Goal: Task Accomplishment & Management: Manage account settings

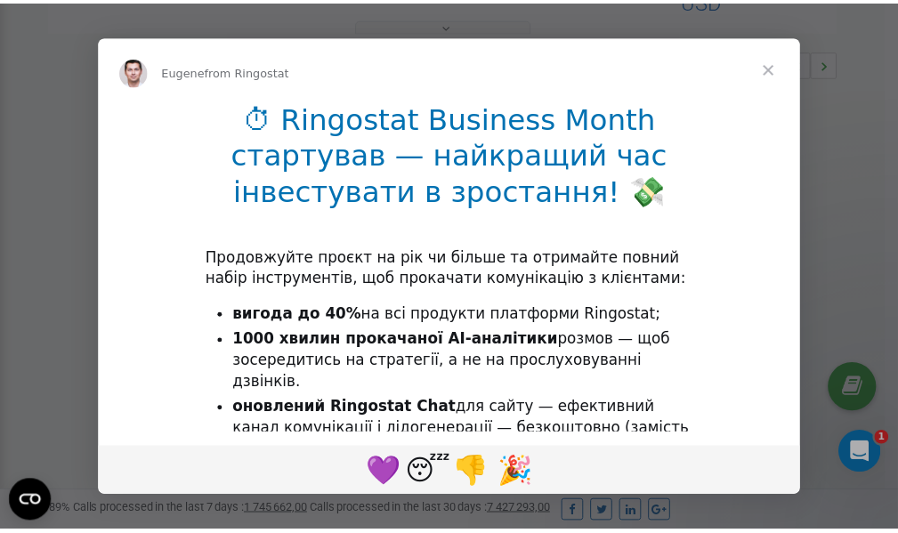
scroll to position [532, 0]
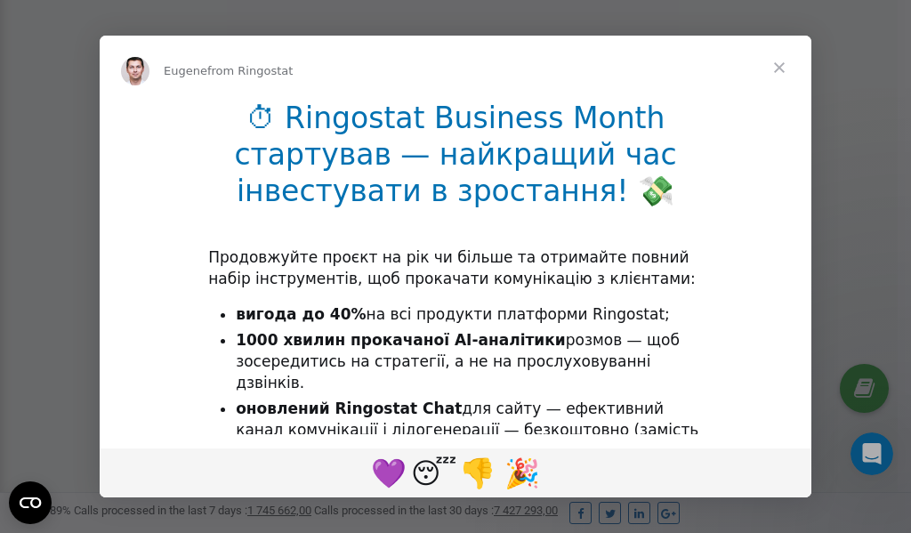
click at [784, 70] on span "Close" at bounding box center [780, 68] width 64 height 64
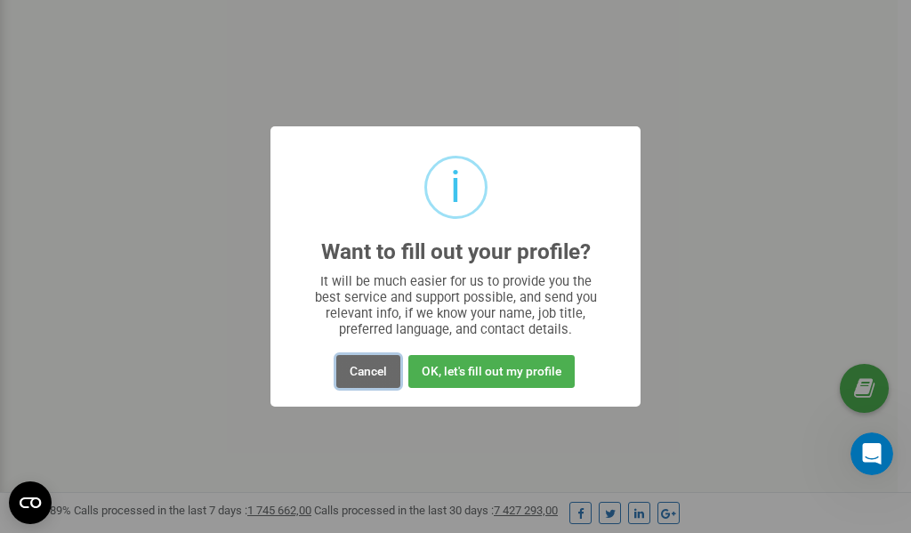
click at [369, 372] on button "Cancel" at bounding box center [368, 371] width 64 height 33
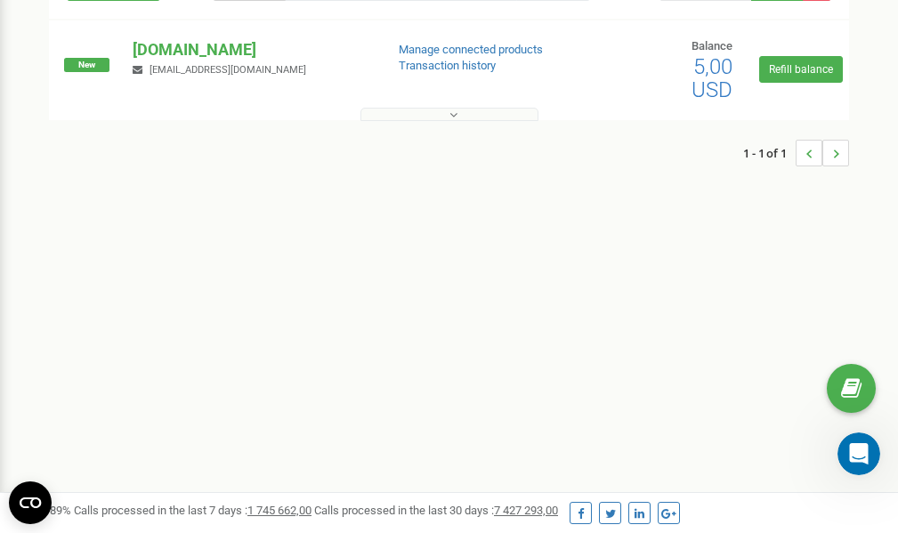
scroll to position [0, 0]
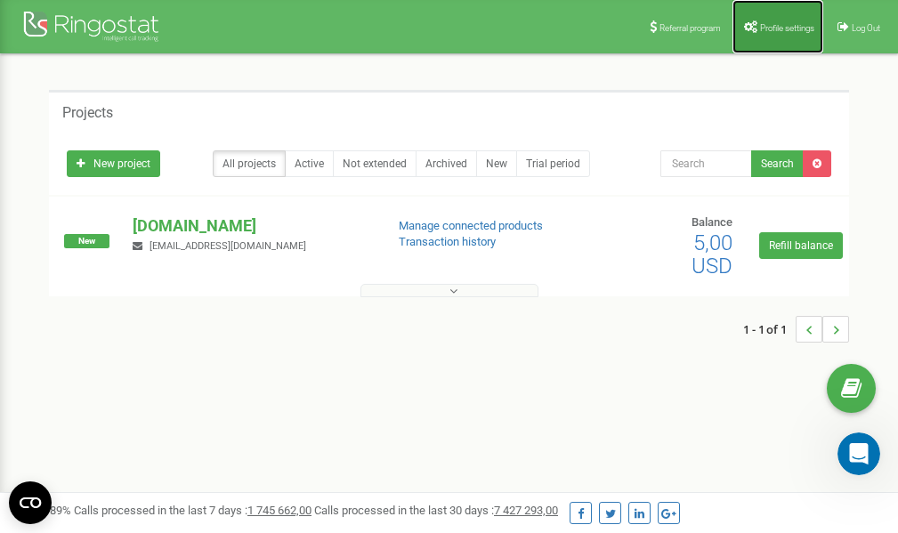
click at [772, 26] on span "Profile settings" at bounding box center [787, 28] width 54 height 10
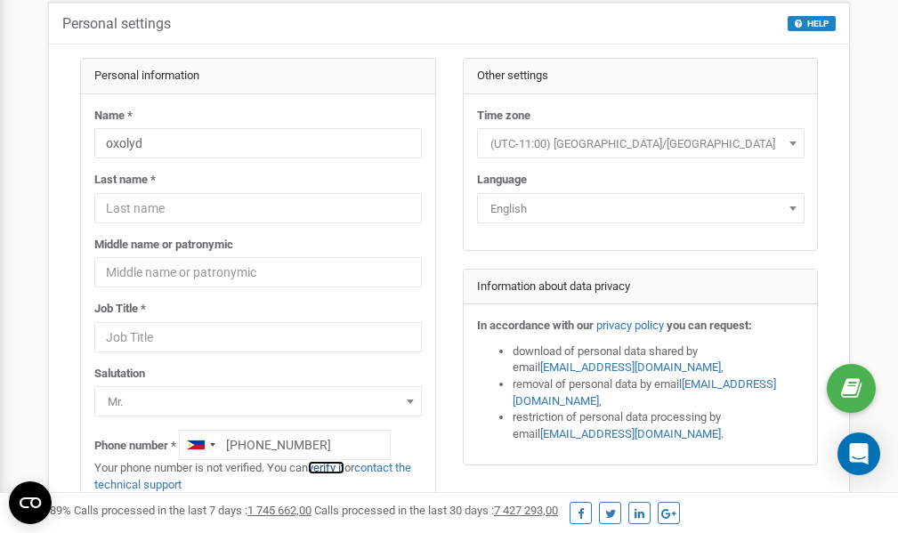
click at [336, 467] on link "verify it" at bounding box center [326, 467] width 36 height 13
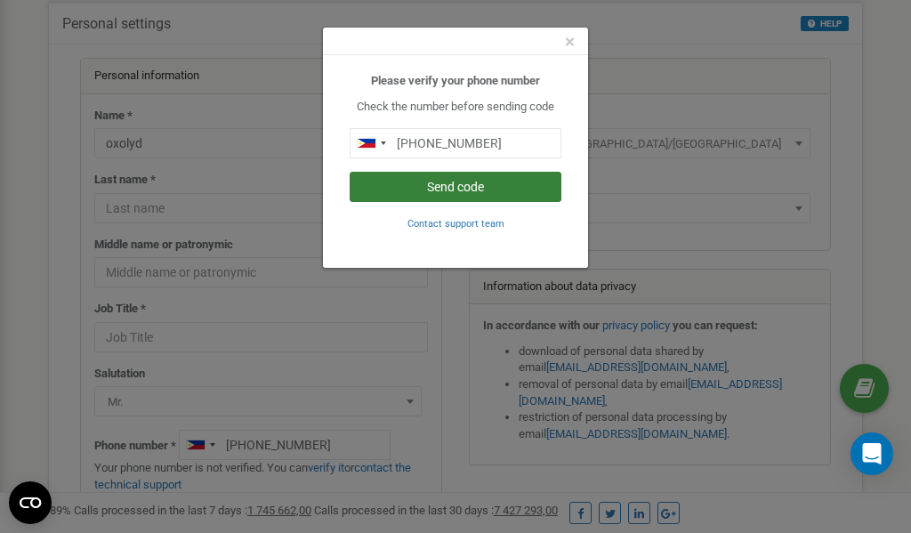
click at [411, 182] on button "Send code" at bounding box center [456, 187] width 212 height 30
